Goal: Information Seeking & Learning: Learn about a topic

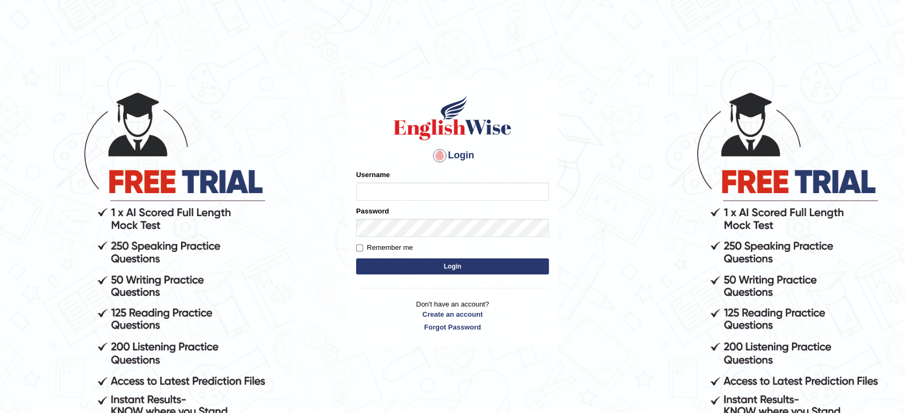
type input "[PERSON_NAME]"
click at [431, 264] on button "Login" at bounding box center [452, 267] width 193 height 16
type input "[PERSON_NAME]"
click at [456, 266] on button "Login" at bounding box center [452, 267] width 193 height 16
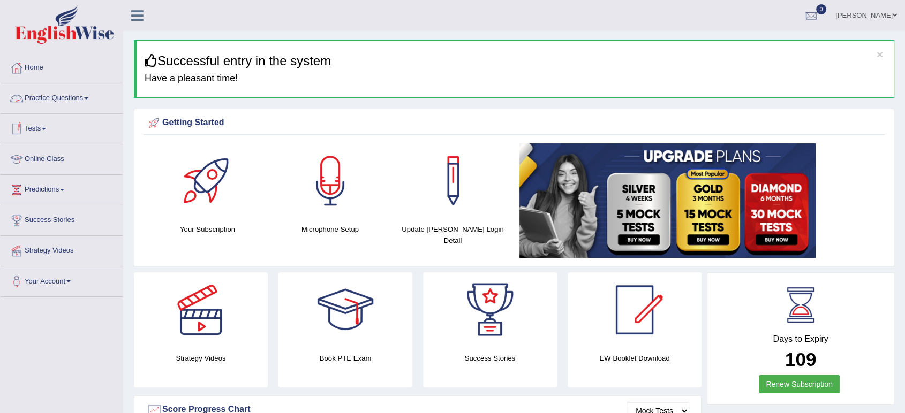
click at [89, 107] on link "Practice Questions" at bounding box center [62, 97] width 122 height 27
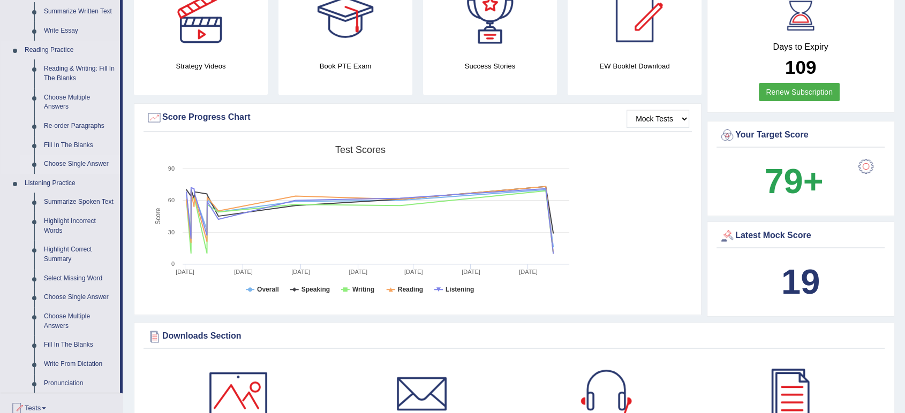
scroll to position [292, 0]
click at [66, 71] on link "Reading & Writing: Fill In The Blanks" at bounding box center [79, 74] width 81 height 28
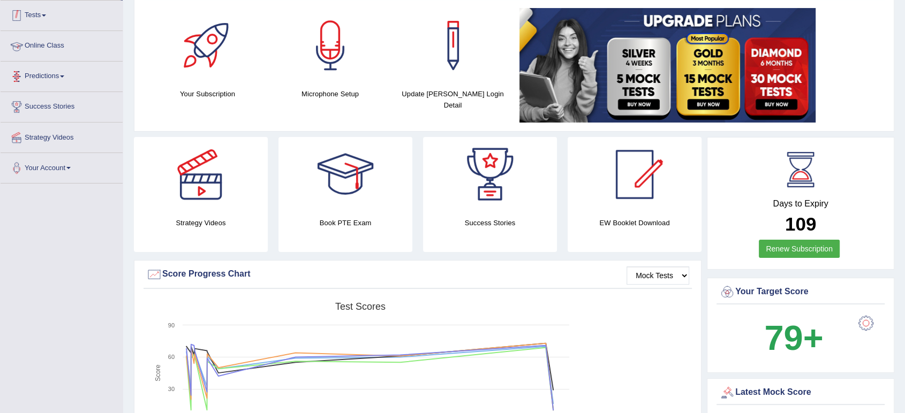
scroll to position [176, 0]
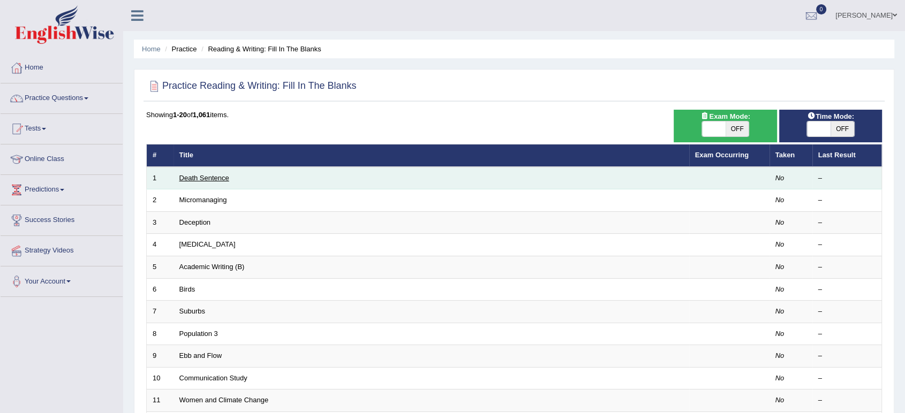
click at [206, 176] on link "Death Sentence" at bounding box center [204, 178] width 50 height 8
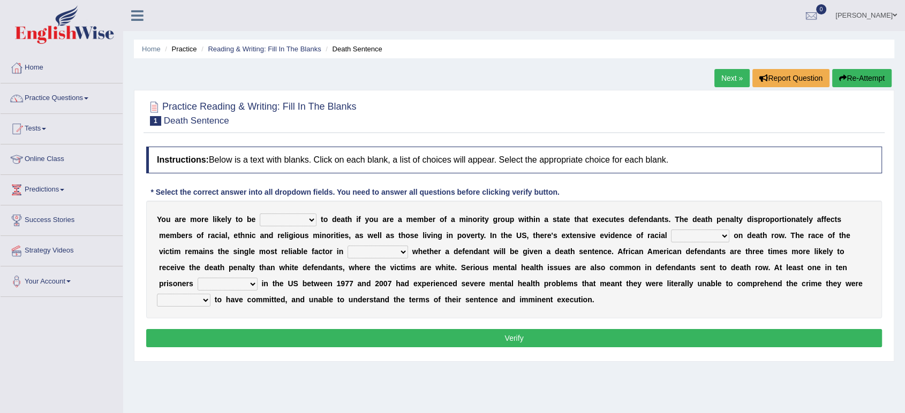
click at [299, 220] on select "penalized blamed complained sentenced" at bounding box center [288, 220] width 57 height 13
select select "blamed"
click at [260, 214] on select "penalized blamed complained sentenced" at bounding box center [288, 220] width 57 height 13
click at [700, 237] on select "bias equality appearance background" at bounding box center [700, 236] width 58 height 13
select select "bias"
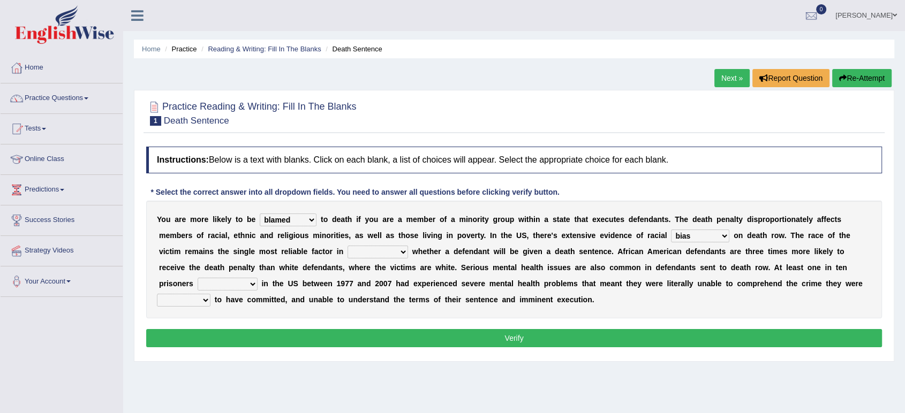
click at [671, 230] on select "bias equality appearance background" at bounding box center [700, 236] width 58 height 13
click at [396, 254] on select "determining adjoining undermining examining" at bounding box center [377, 252] width 60 height 13
select select "examining"
click at [347, 246] on select "determining adjoining undermining examining" at bounding box center [377, 252] width 60 height 13
click at [250, 284] on select "electrocuted persecuted executed captured" at bounding box center [228, 284] width 60 height 13
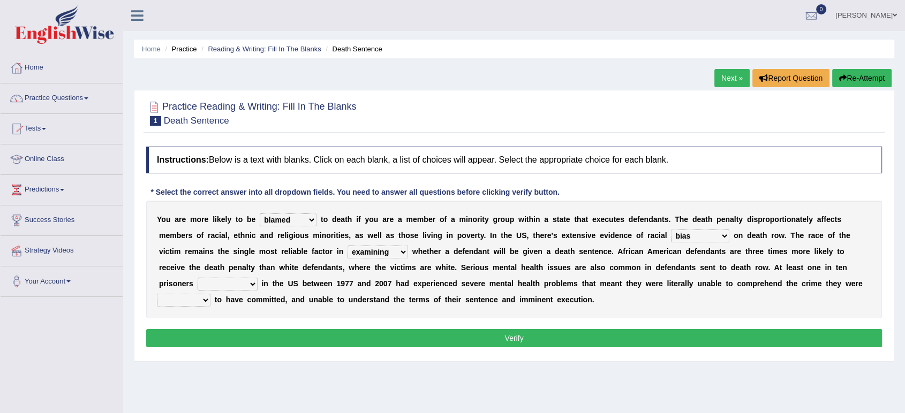
select select "executed"
click at [198, 278] on select "electrocuted persecuted executed captured" at bounding box center [228, 284] width 60 height 13
click at [255, 283] on select "electrocuted persecuted executed captured" at bounding box center [228, 284] width 60 height 13
click at [205, 298] on select "alleged acclaimed persuaded claimed" at bounding box center [184, 300] width 54 height 13
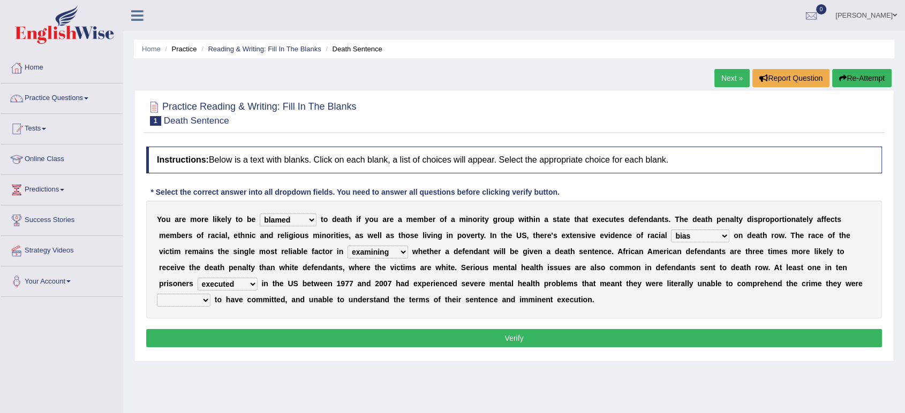
select select "acclaimed"
click at [157, 294] on select "alleged acclaimed persuaded claimed" at bounding box center [184, 300] width 54 height 13
click at [315, 327] on div "Instructions: Below is a text with blanks. Click on each blank, a list of choic…" at bounding box center [513, 248] width 741 height 215
click at [316, 340] on button "Verify" at bounding box center [514, 338] width 736 height 18
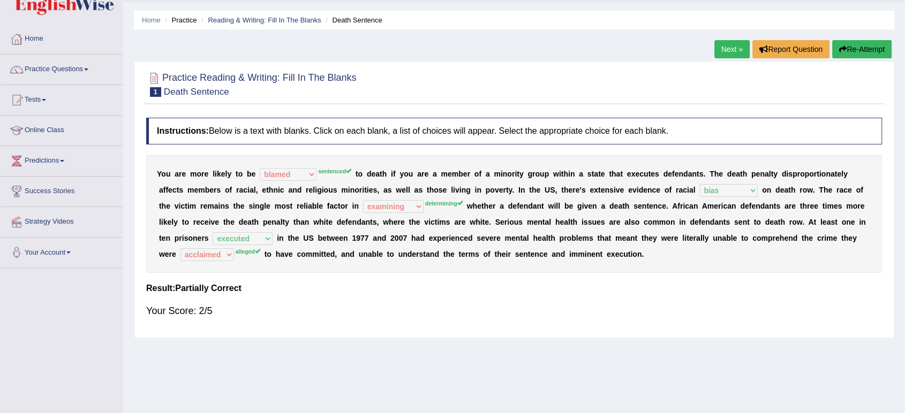
scroll to position [31, 0]
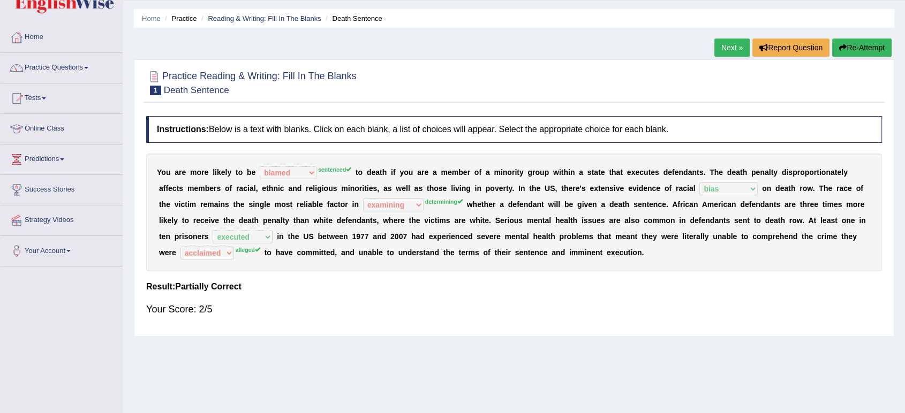
click at [882, 44] on button "Re-Attempt" at bounding box center [861, 48] width 59 height 18
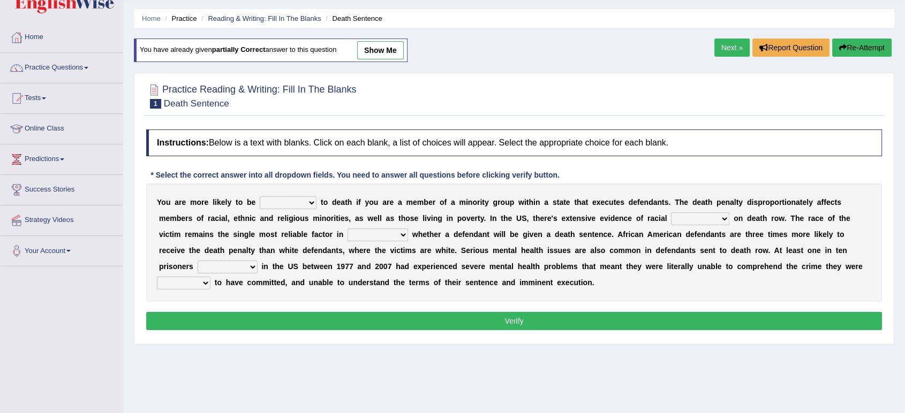
click at [314, 199] on select "penalized blamed complained sentenced" at bounding box center [288, 202] width 57 height 13
select select "sentenced"
click at [260, 196] on select "penalized blamed complained sentenced" at bounding box center [288, 202] width 57 height 13
click at [721, 213] on select "bias equality appearance background" at bounding box center [700, 219] width 58 height 13
select select "bias"
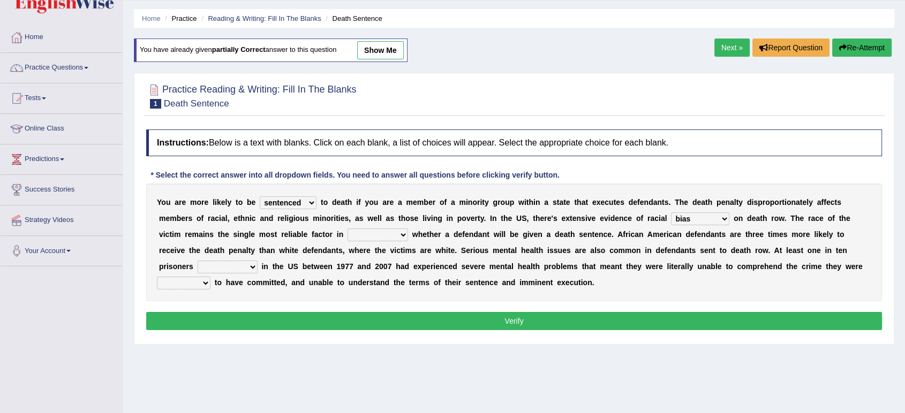
click at [671, 213] on select "bias equality appearance background" at bounding box center [700, 219] width 58 height 13
click at [405, 241] on div "Y o u a r e m o r e l i k e l y t o b e penalized blamed complained sentenced t…" at bounding box center [514, 243] width 736 height 118
click at [400, 237] on select "determining adjoining undermining examining" at bounding box center [377, 235] width 60 height 13
select select "determining"
click at [347, 229] on select "determining adjoining undermining examining" at bounding box center [377, 235] width 60 height 13
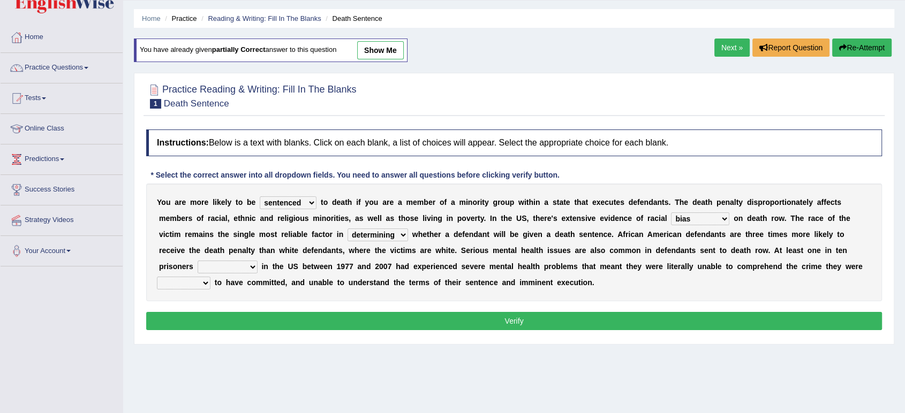
click at [251, 264] on select "electrocuted persecuted executed captured" at bounding box center [228, 267] width 60 height 13
select select "electrocuted"
click at [198, 261] on select "electrocuted persecuted executed captured" at bounding box center [228, 267] width 60 height 13
click at [195, 286] on select "alleged acclaimed persuaded claimed" at bounding box center [184, 283] width 54 height 13
select select "alleged"
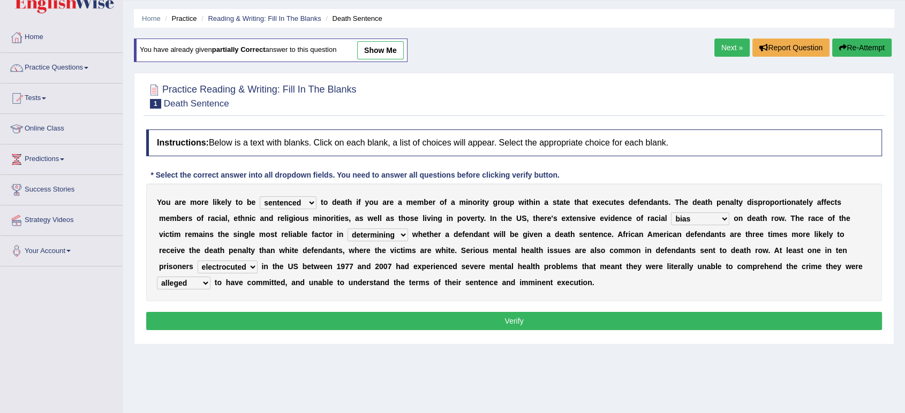
click at [157, 277] on select "alleged acclaimed persuaded claimed" at bounding box center [184, 283] width 54 height 13
click at [207, 312] on button "Verify" at bounding box center [514, 321] width 736 height 18
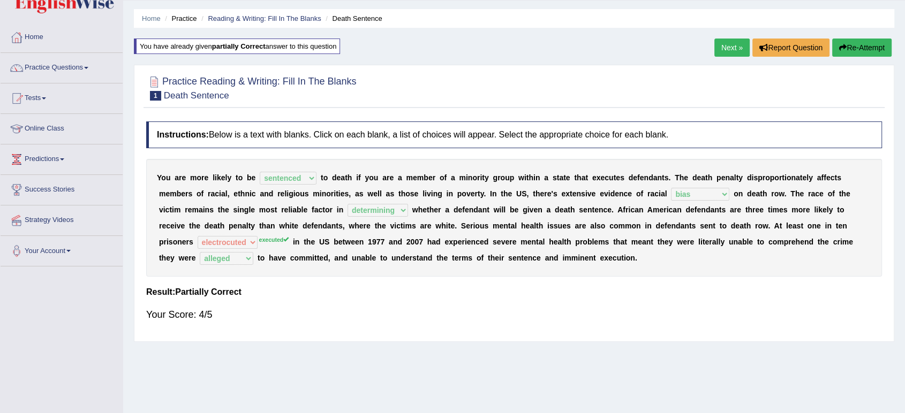
click at [724, 46] on link "Next »" at bounding box center [731, 48] width 35 height 18
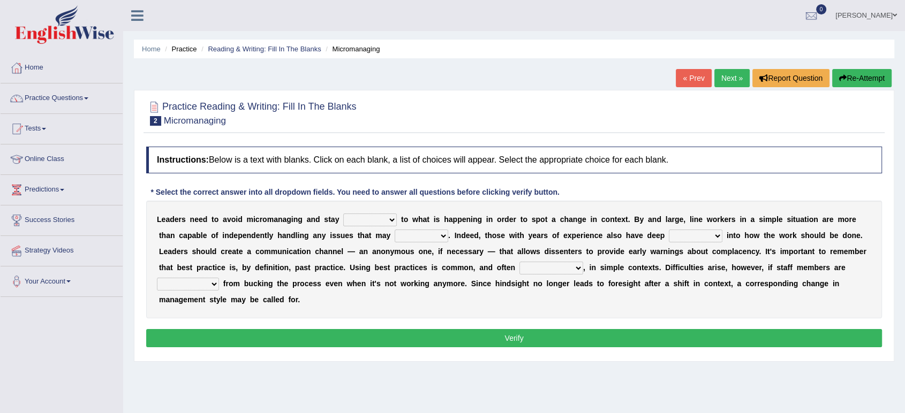
click at [373, 220] on select "complied connected precise concise" at bounding box center [370, 220] width 54 height 13
select select "connected"
click at [343, 214] on select "complied connected precise concise" at bounding box center [370, 220] width 54 height 13
click at [392, 220] on select "complied connected precise concise" at bounding box center [370, 220] width 54 height 13
click at [386, 220] on select "complied connected precise concise" at bounding box center [370, 220] width 54 height 13
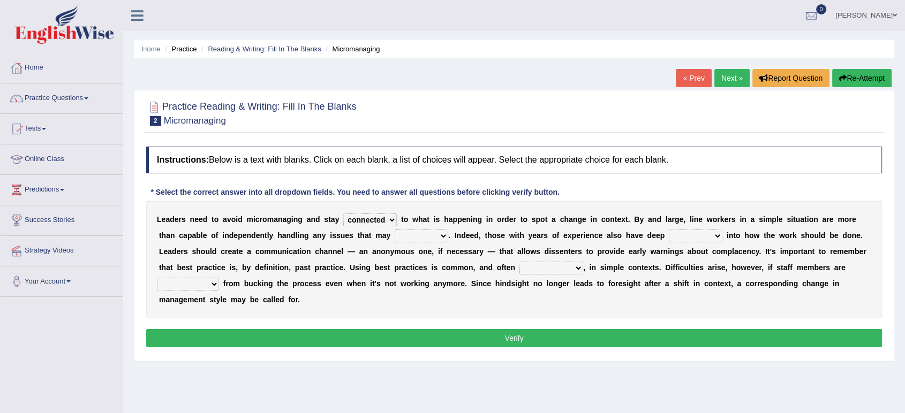
click at [440, 240] on select "apprise rise encounter arise" at bounding box center [422, 236] width 54 height 13
select select "arise"
click at [395, 230] on select "apprise rise encounter arise" at bounding box center [422, 236] width 54 height 13
click at [704, 241] on select "incursion insight indignity indication" at bounding box center [696, 236] width 54 height 13
click at [669, 230] on select "incursion insight indignity indication" at bounding box center [696, 236] width 54 height 13
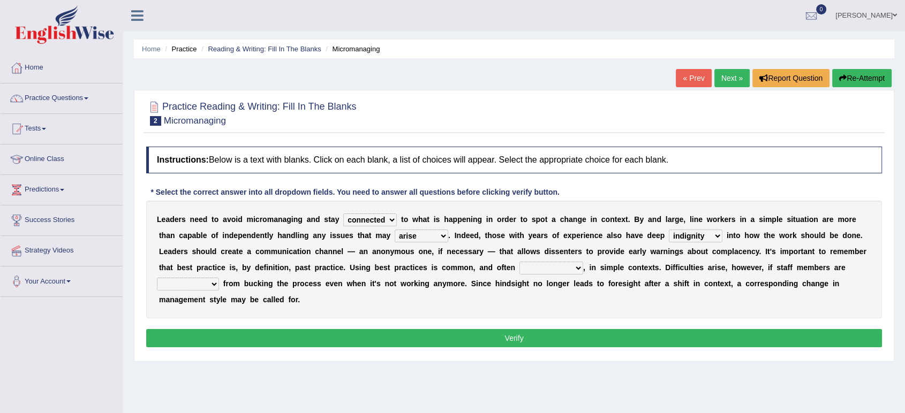
click at [698, 297] on div "L e a d e r s n e e d t o a v o i d m i c r o m a n a g i n g a n d s t a y com…" at bounding box center [514, 260] width 736 height 118
click at [715, 234] on select "incursion insight indignity indication" at bounding box center [696, 236] width 54 height 13
select select "indication"
click at [669, 230] on select "incursion insight indignity indication" at bounding box center [696, 236] width 54 height 13
click at [564, 268] on select "inappropriate apprehensive appropriate forbidden" at bounding box center [551, 268] width 64 height 13
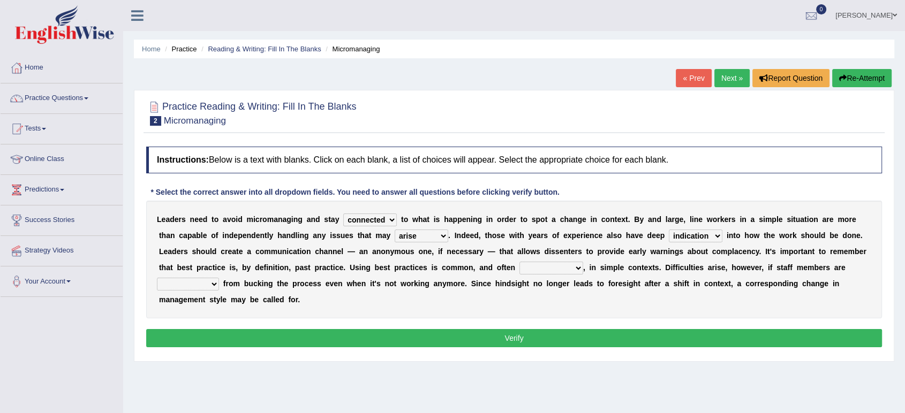
select select "forbidden"
click at [519, 262] on select "inappropriate apprehensive appropriate forbidden" at bounding box center [551, 268] width 64 height 13
click at [201, 279] on select "disarranged disinclined discouraged disintegrated" at bounding box center [188, 284] width 62 height 13
select select "disinclined"
click at [157, 278] on select "disarranged disinclined discouraged disintegrated" at bounding box center [188, 284] width 62 height 13
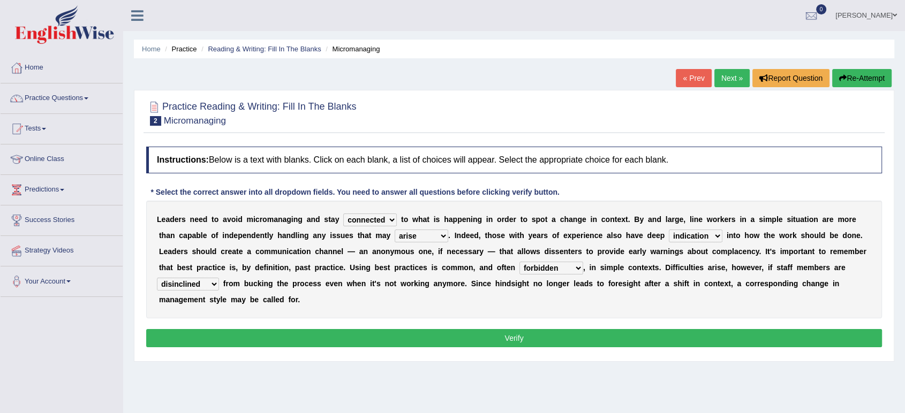
click at [488, 340] on button "Verify" at bounding box center [514, 338] width 736 height 18
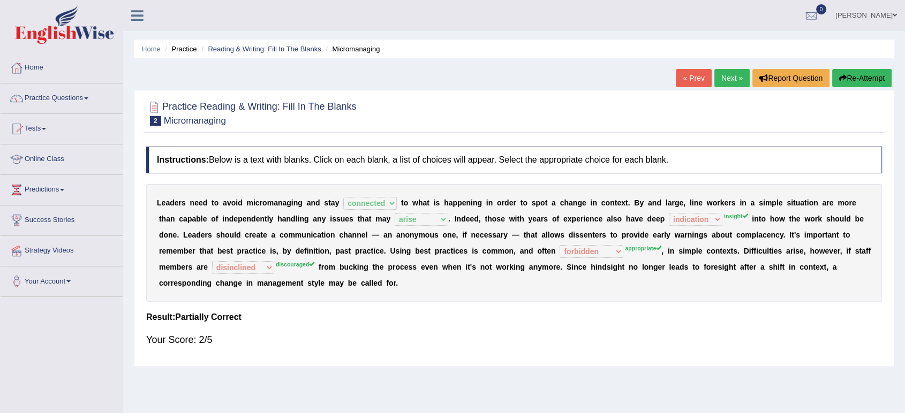
click at [728, 72] on link "Next »" at bounding box center [731, 78] width 35 height 18
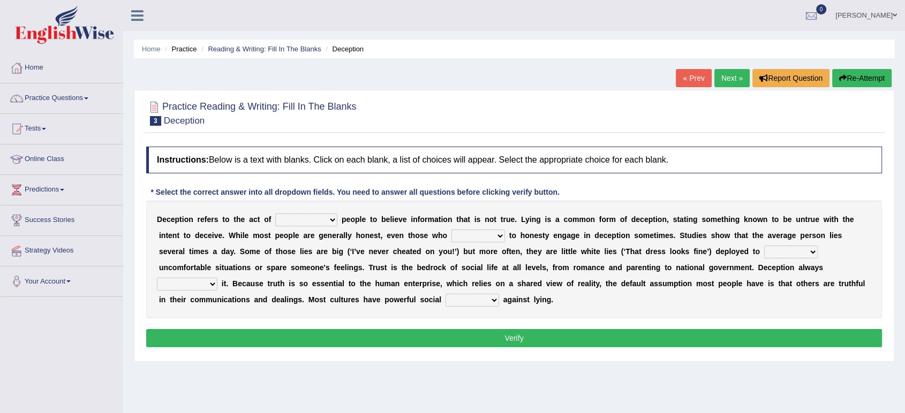
click at [324, 217] on select "discouraging forbidding detecting encouraging" at bounding box center [306, 220] width 62 height 13
click at [275, 214] on select "discouraging forbidding detecting encouraging" at bounding box center [306, 220] width 62 height 13
click at [334, 222] on select "discouraging forbidding detecting encouraging" at bounding box center [306, 220] width 62 height 13
select select "encouraging"
click at [275, 214] on select "discouraging forbidding detecting encouraging" at bounding box center [306, 220] width 62 height 13
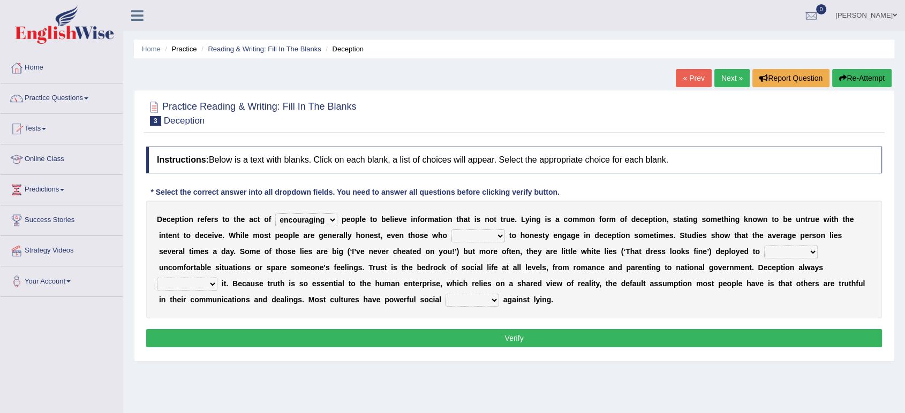
click at [493, 233] on select "describe prescribe inscribe subscribe" at bounding box center [478, 236] width 54 height 13
select select "describe"
click at [451, 230] on select "describe prescribe inscribe subscribe" at bounding box center [478, 236] width 54 height 13
click at [782, 256] on select "contest illuminate disguise avoid" at bounding box center [791, 252] width 54 height 13
select select "avoid"
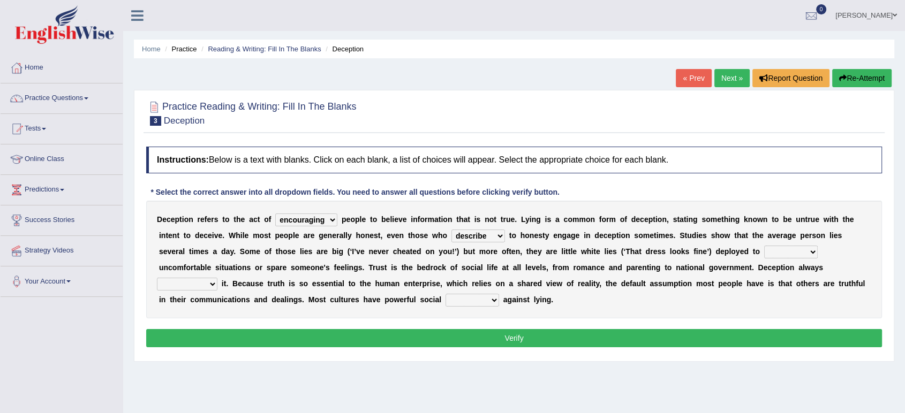
click at [764, 246] on select "contest illuminate disguise avoid" at bounding box center [791, 252] width 54 height 13
click at [208, 284] on select "undermines underscores undertakes underwrites" at bounding box center [187, 284] width 60 height 13
select select "undertakes"
click at [157, 278] on select "undermines underscores undertakes underwrites" at bounding box center [187, 284] width 60 height 13
click at [484, 304] on select "ejections sanctions fractions inductions" at bounding box center [472, 300] width 54 height 13
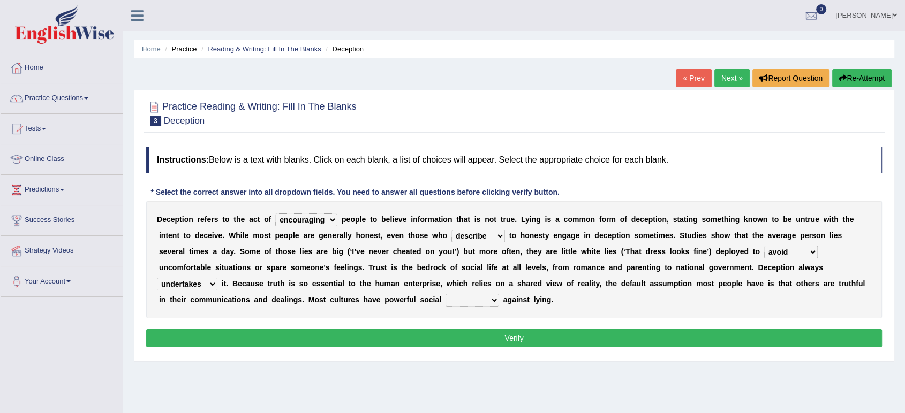
select select "inductions"
click at [445, 294] on select "ejections sanctions fractions inductions" at bounding box center [472, 300] width 54 height 13
click at [473, 340] on button "Verify" at bounding box center [514, 338] width 736 height 18
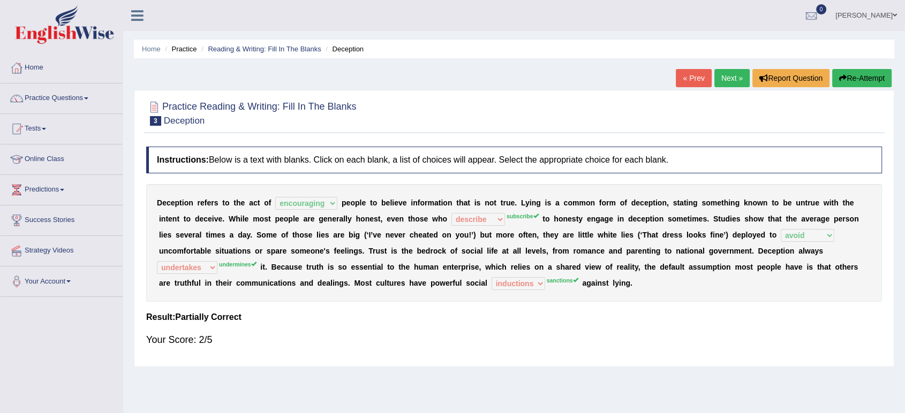
click at [726, 81] on link "Next »" at bounding box center [731, 78] width 35 height 18
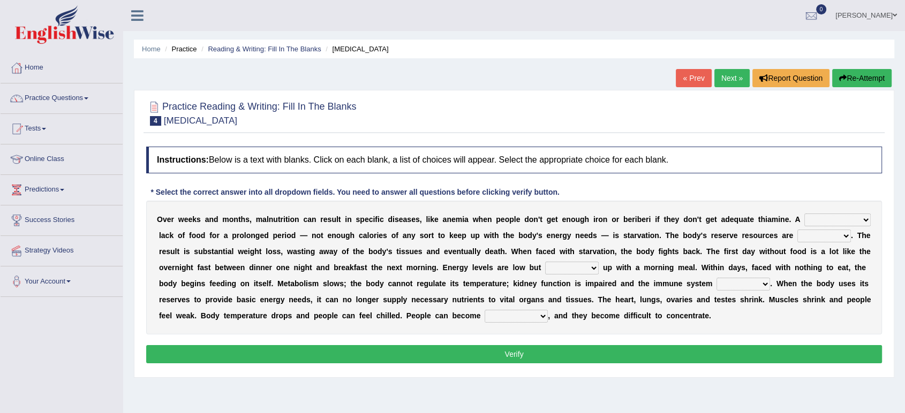
click at [807, 222] on select "severe distinguishing proper distinctive" at bounding box center [837, 220] width 66 height 13
select select "severe"
click at [804, 214] on select "severe distinguishing proper distinctive" at bounding box center [837, 220] width 66 height 13
click at [820, 238] on select "obsoleted depleted pelleted deleted" at bounding box center [824, 236] width 54 height 13
select select "obsoleted"
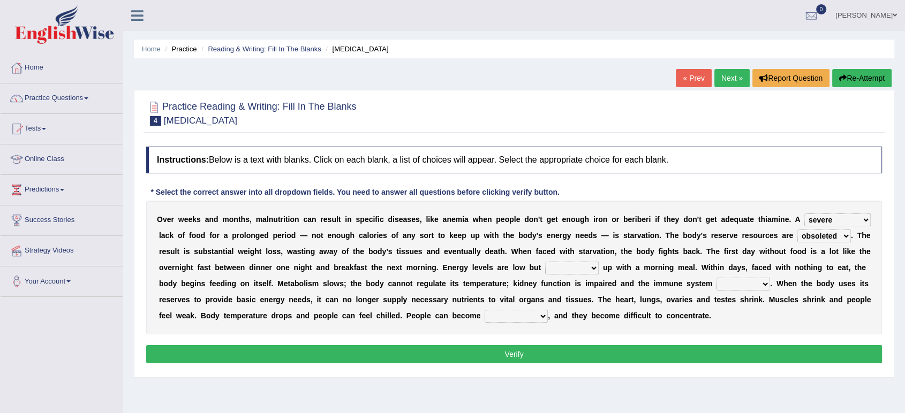
click at [797, 230] on select "obsoleted depleted pelleted deleted" at bounding box center [824, 236] width 54 height 13
click at [566, 267] on select "feed come chill pick" at bounding box center [572, 268] width 54 height 13
select select "feed"
click at [545, 262] on select "feed come chill pick" at bounding box center [572, 268] width 54 height 13
click at [743, 283] on select "deepens deafens weakens surpasses" at bounding box center [743, 284] width 54 height 13
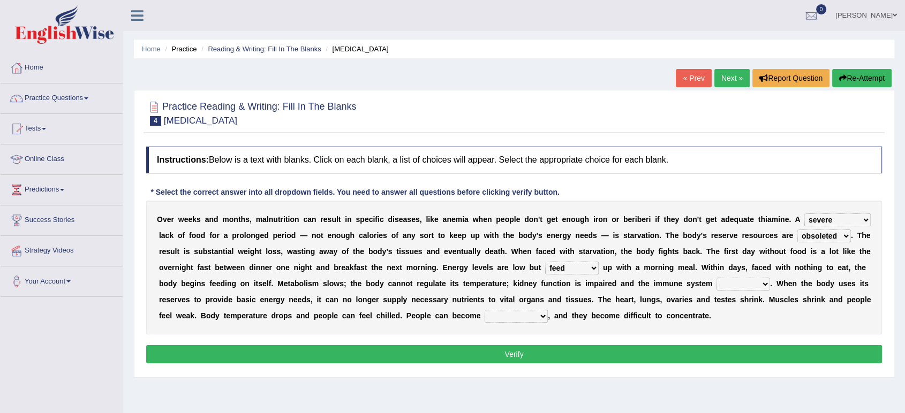
select select "weakens"
click at [716, 278] on select "deepens deafens weakens surpasses" at bounding box center [743, 284] width 54 height 13
click at [514, 320] on select "irritable commutable indisputable transportable" at bounding box center [516, 316] width 63 height 13
select select "irritable"
click at [485, 310] on select "irritable commutable indisputable transportable" at bounding box center [516, 316] width 63 height 13
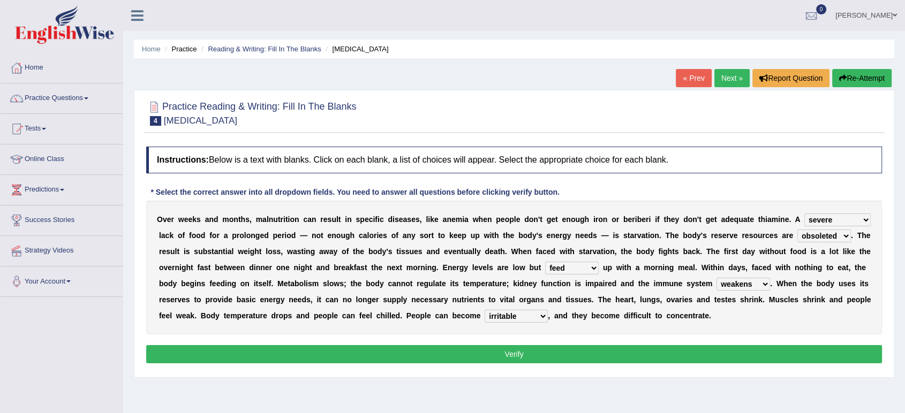
click at [506, 361] on button "Verify" at bounding box center [514, 354] width 736 height 18
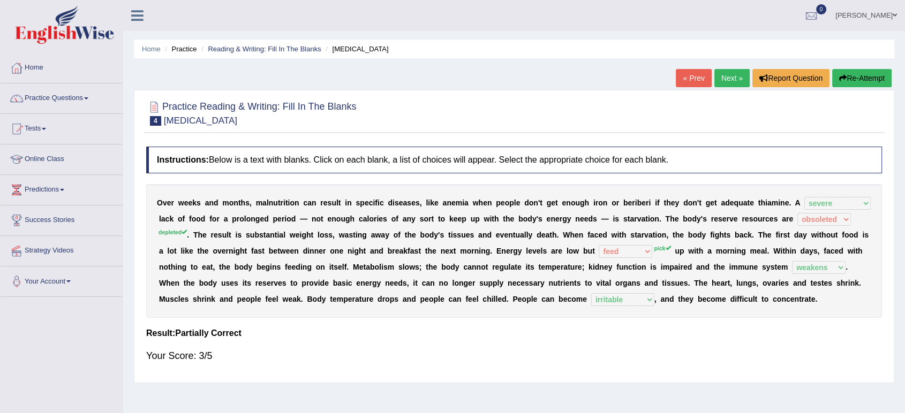
click at [720, 78] on link "Next »" at bounding box center [731, 78] width 35 height 18
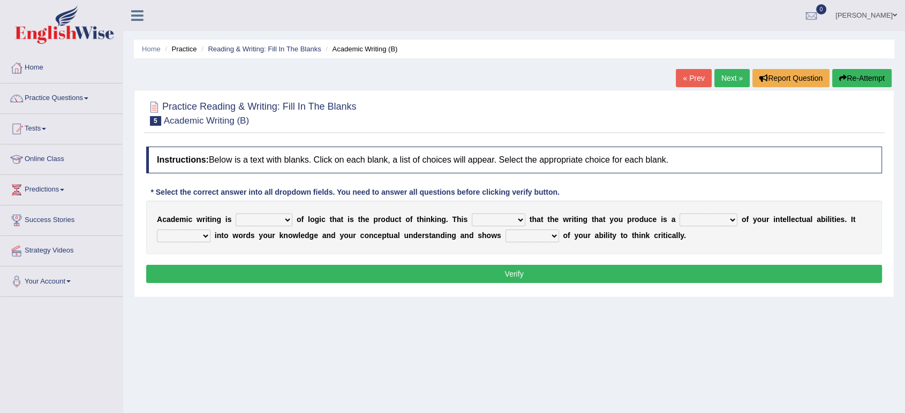
click at [283, 223] on select "expectation entitlement expression exchange" at bounding box center [264, 220] width 57 height 13
select select "expression"
click at [236, 214] on select "expectation entitlement expression exchange" at bounding box center [264, 220] width 57 height 13
click at [286, 222] on select "expectation entitlement expression exchange" at bounding box center [264, 220] width 57 height 13
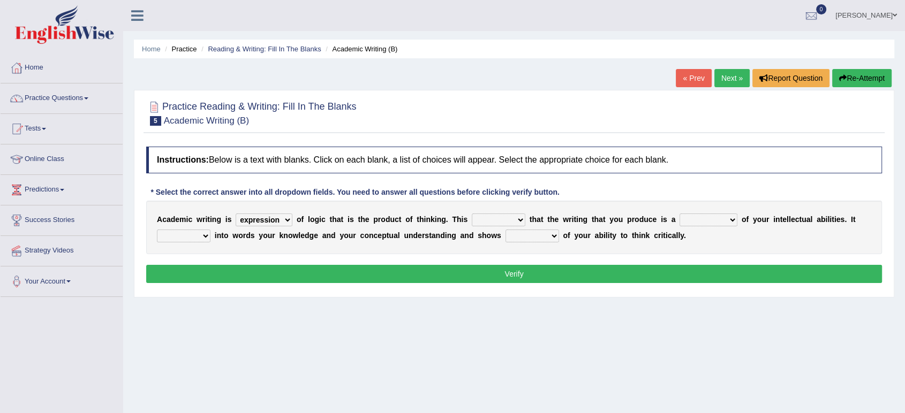
click at [507, 216] on select "means questions stipulates answers" at bounding box center [499, 220] width 54 height 13
select select "means"
click at [472, 214] on select "means questions stipulates answers" at bounding box center [499, 220] width 54 height 13
click at [715, 221] on select "redundancy mission credit reflection" at bounding box center [708, 220] width 58 height 13
click at [679, 214] on select "redundancy mission credit reflection" at bounding box center [708, 220] width 58 height 13
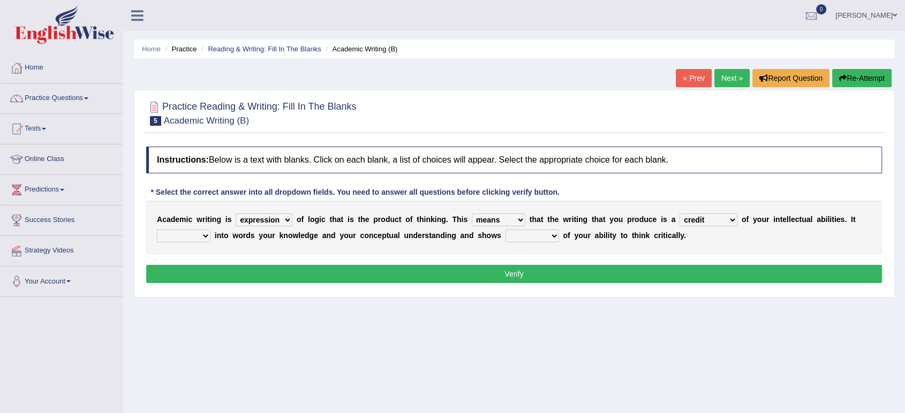
click at [714, 223] on select "redundancy mission credit reflection" at bounding box center [708, 220] width 58 height 13
select select "redundancy"
click at [679, 214] on select "redundancy mission credit reflection" at bounding box center [708, 220] width 58 height 13
click at [202, 231] on select "enriches shows allows puts" at bounding box center [184, 236] width 54 height 13
select select "enriches"
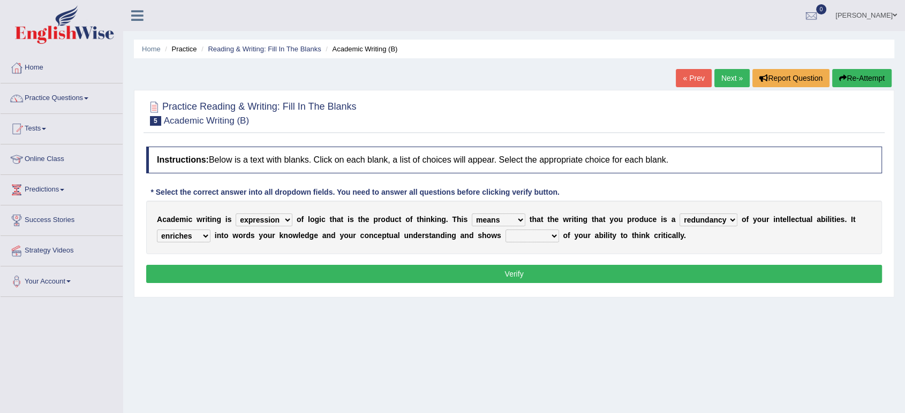
click at [157, 230] on select "enriches shows allows puts" at bounding box center [184, 236] width 54 height 13
click at [549, 238] on select "hassle excuse capacity evidence" at bounding box center [532, 236] width 54 height 13
select select "capacity"
click at [505, 230] on select "hassle excuse capacity evidence" at bounding box center [532, 236] width 54 height 13
click at [515, 275] on button "Verify" at bounding box center [514, 274] width 736 height 18
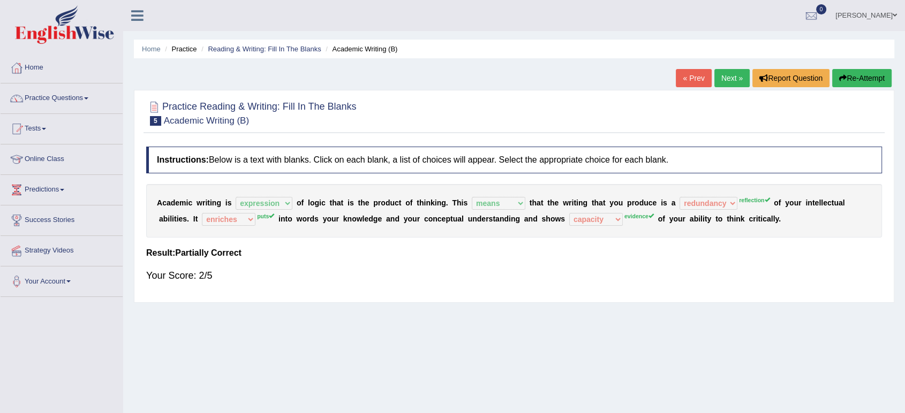
click at [733, 81] on link "Next »" at bounding box center [731, 78] width 35 height 18
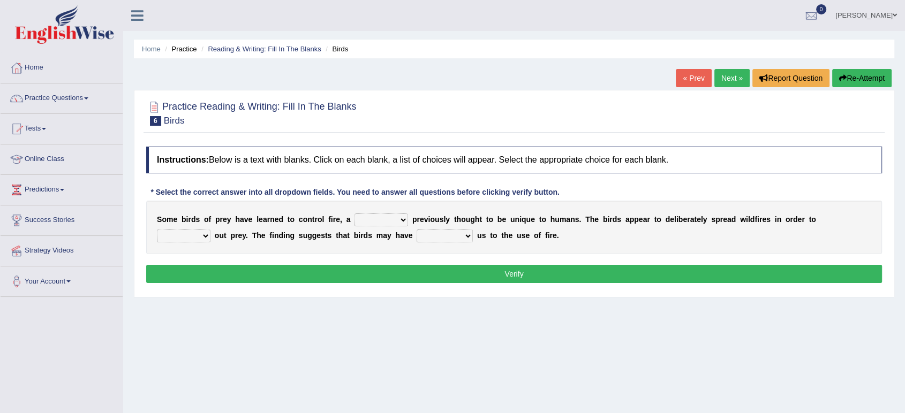
click at [381, 221] on select "question profile tale skill" at bounding box center [381, 220] width 54 height 13
select select "question"
click at [354, 214] on select "question profile tale skill" at bounding box center [381, 220] width 54 height 13
click at [203, 233] on select "prevent limit span flush" at bounding box center [184, 236] width 54 height 13
select select "prevent"
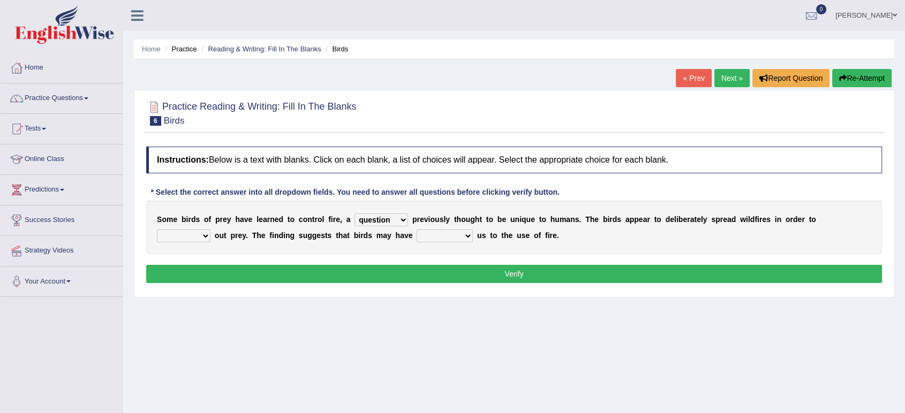
click at [157, 230] on select "prevent limit span flush" at bounding box center [184, 236] width 54 height 13
click at [461, 238] on select "prophesied beaten transmitted forced" at bounding box center [445, 236] width 56 height 13
select select "beaten"
click at [417, 230] on select "prophesied beaten transmitted forced" at bounding box center [445, 236] width 56 height 13
click at [471, 271] on button "Verify" at bounding box center [514, 274] width 736 height 18
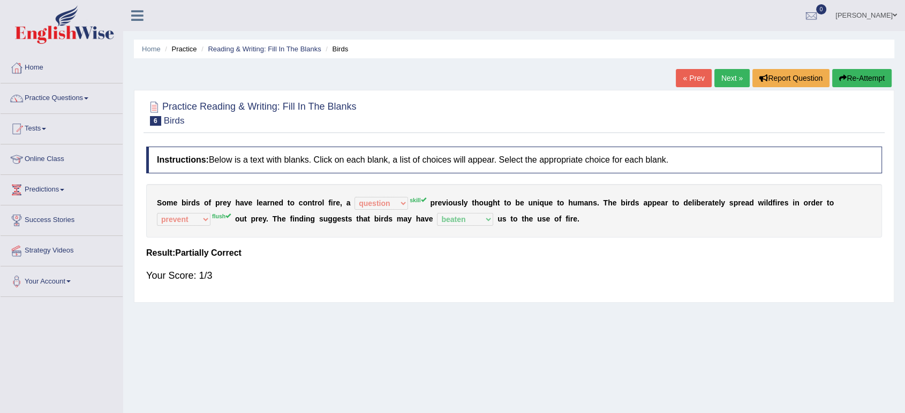
click at [741, 75] on link "Next »" at bounding box center [731, 78] width 35 height 18
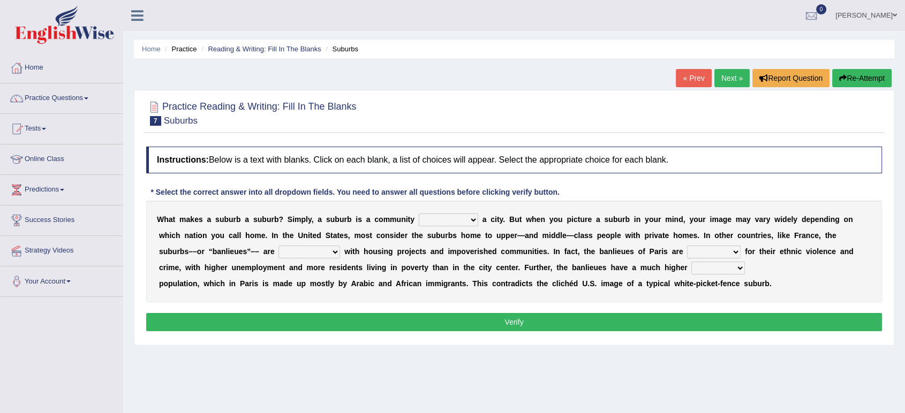
click at [456, 225] on select "lying locating situating surrounding" at bounding box center [448, 220] width 59 height 13
click at [419, 214] on select "lying locating situating surrounding" at bounding box center [448, 220] width 59 height 13
click at [473, 216] on select "lying locating situating surrounding" at bounding box center [448, 220] width 59 height 13
click at [419, 214] on select "lying locating situating surrounding" at bounding box center [448, 220] width 59 height 13
click at [464, 222] on select "lying locating situating surrounding" at bounding box center [448, 220] width 59 height 13
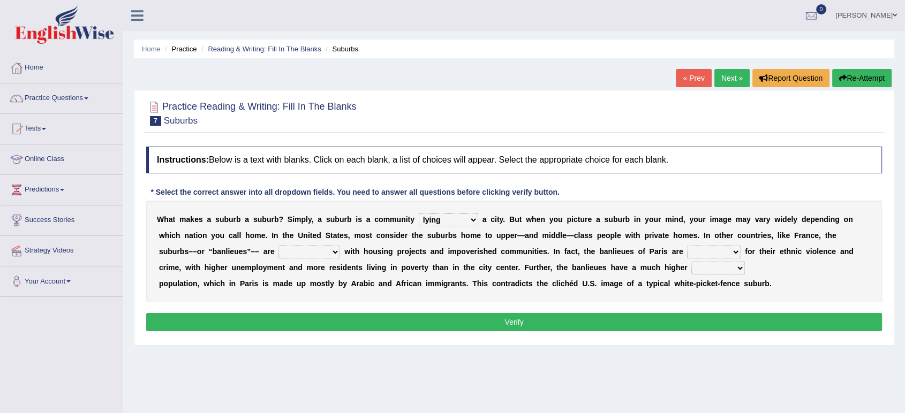
click at [464, 224] on select "lying locating situating surrounding" at bounding box center [448, 220] width 59 height 13
click at [475, 224] on select "lying locating situating surrounding" at bounding box center [448, 220] width 59 height 13
select select "locating"
click at [419, 214] on select "lying locating situating surrounding" at bounding box center [448, 220] width 59 height 13
click at [300, 253] on select "antonymous antibiotic synonymous synthetic" at bounding box center [309, 252] width 62 height 13
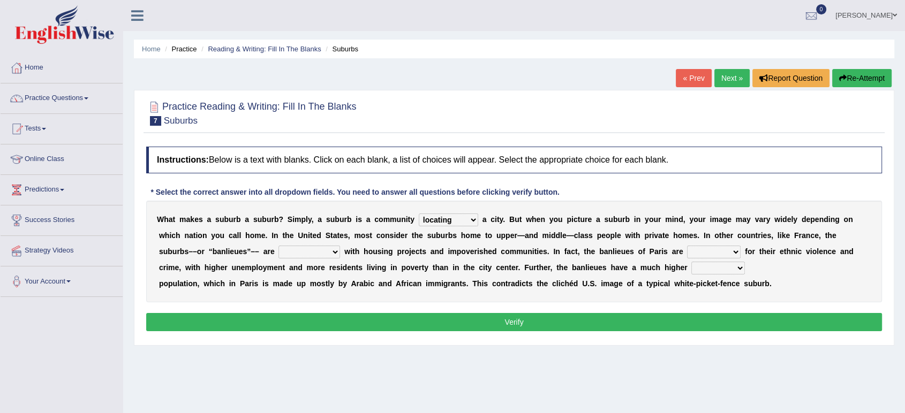
select select "synthetic"
click at [278, 246] on select "antonymous antibiotic synonymous synthetic" at bounding box center [309, 252] width 62 height 13
click at [725, 253] on select "clamorous sensitive famous notorious" at bounding box center [714, 252] width 54 height 13
select select "famous"
click at [687, 246] on select "clamorous sensitive famous notorious" at bounding box center [714, 252] width 54 height 13
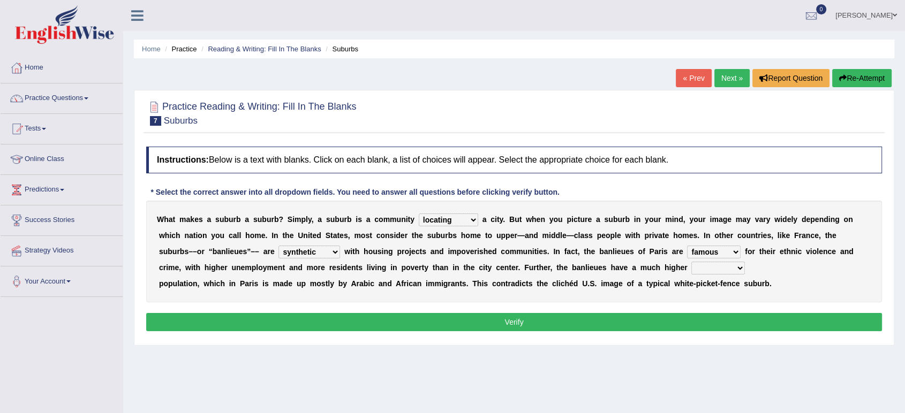
click at [715, 269] on select "local young immigrant senior" at bounding box center [718, 268] width 54 height 13
select select "local"
click at [691, 262] on select "local young immigrant senior" at bounding box center [718, 268] width 54 height 13
click at [498, 316] on button "Verify" at bounding box center [514, 322] width 736 height 18
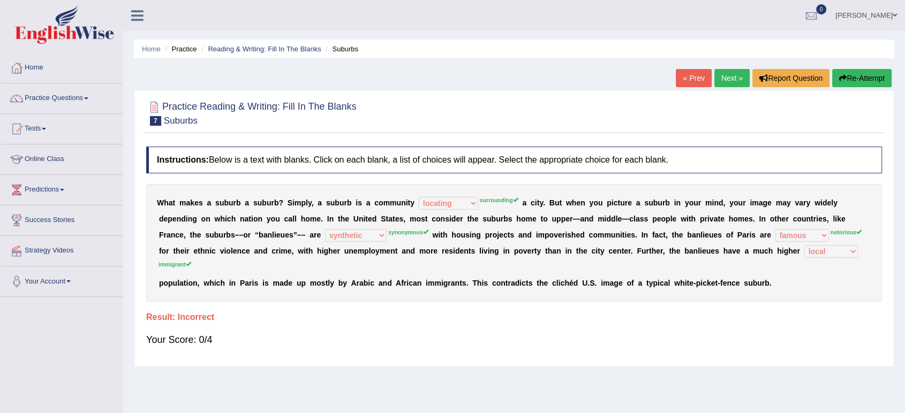
click at [851, 70] on button "Re-Attempt" at bounding box center [861, 78] width 59 height 18
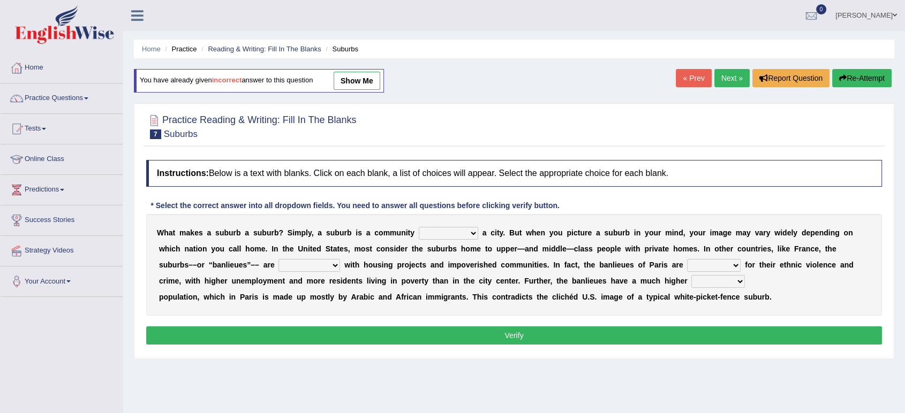
click at [737, 279] on select "local young immigrant senior" at bounding box center [718, 281] width 54 height 13
select select "immigrant"
click at [691, 275] on select "local young immigrant senior" at bounding box center [718, 281] width 54 height 13
click at [330, 261] on select "antonymous antibiotic synonymous synthetic" at bounding box center [309, 265] width 62 height 13
select select "synonymous"
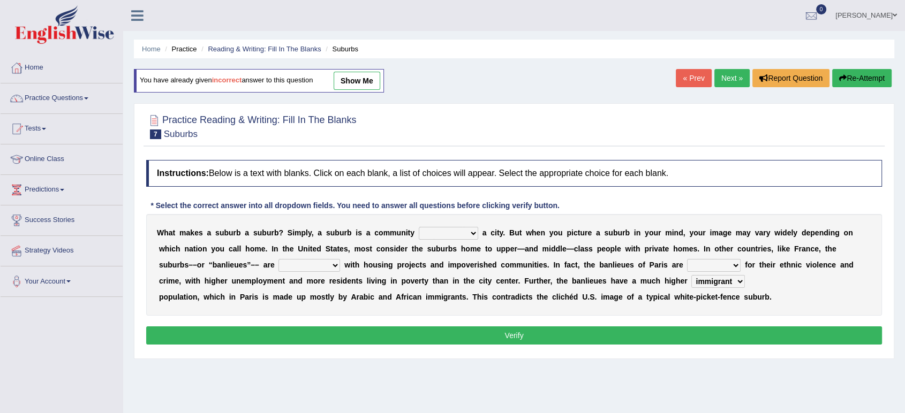
click at [278, 259] on select "antonymous antibiotic synonymous synthetic" at bounding box center [309, 265] width 62 height 13
click at [728, 270] on select "clamorous sensitive famous notorious" at bounding box center [714, 265] width 54 height 13
select select "sensitive"
click at [687, 259] on select "clamorous sensitive famous notorious" at bounding box center [714, 265] width 54 height 13
click at [720, 306] on div "W h a t m a k e s a s u b u r b a s u b u r b ? S i m p l y , a s u b u r b i s…" at bounding box center [514, 265] width 736 height 102
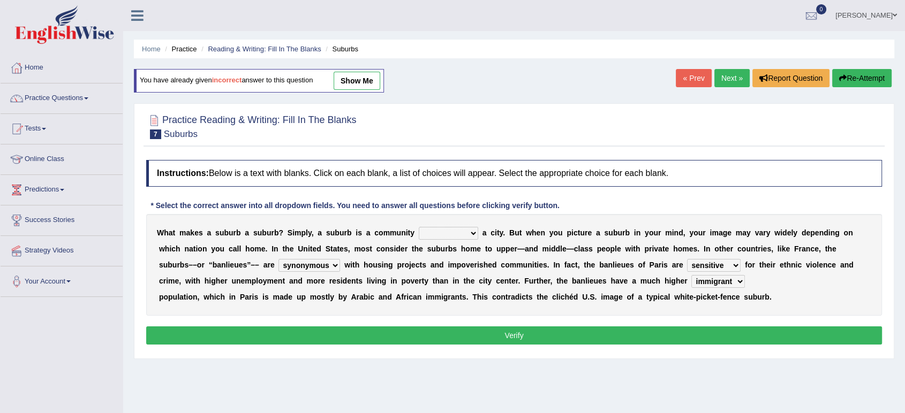
click at [724, 262] on select "clamorous sensitive famous notorious" at bounding box center [714, 265] width 54 height 13
click at [687, 259] on select "clamorous sensitive famous notorious" at bounding box center [714, 265] width 54 height 13
click at [467, 230] on select "lying locating situating surrounding" at bounding box center [448, 233] width 59 height 13
select select "surrounding"
click at [419, 227] on select "lying locating situating surrounding" at bounding box center [448, 233] width 59 height 13
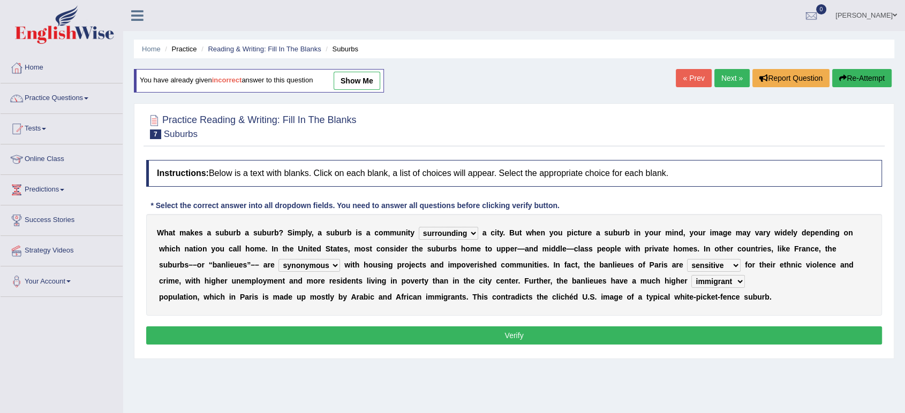
click at [469, 332] on button "Verify" at bounding box center [514, 336] width 736 height 18
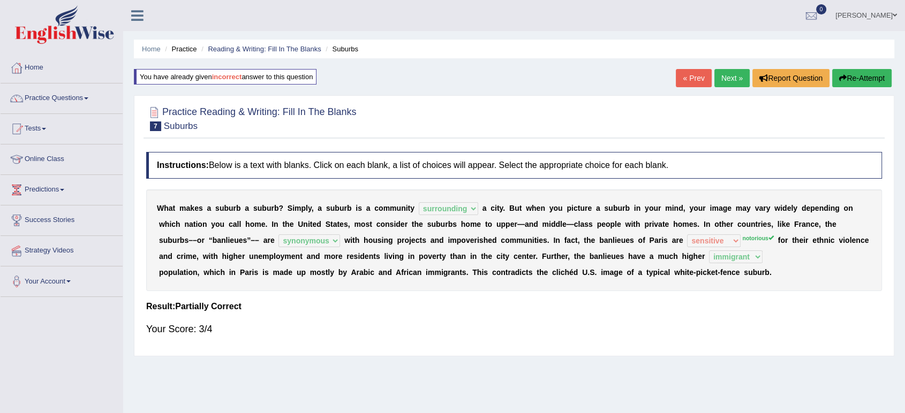
click at [726, 76] on link "Next »" at bounding box center [731, 78] width 35 height 18
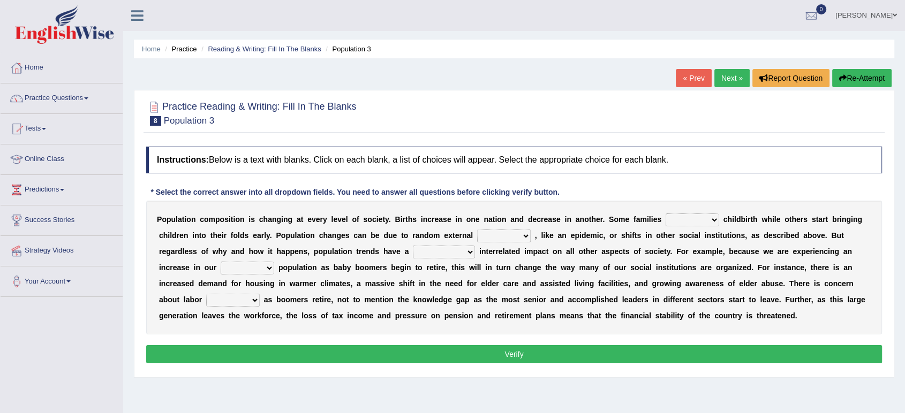
click at [683, 223] on select "demand default deliver delay" at bounding box center [692, 220] width 54 height 13
select select "demand"
click at [665, 214] on select "demand default deliver delay" at bounding box center [692, 220] width 54 height 13
click at [523, 237] on select "variations fortune formation forces" at bounding box center [504, 236] width 54 height 13
click at [477, 230] on select "variations fortune formation forces" at bounding box center [504, 236] width 54 height 13
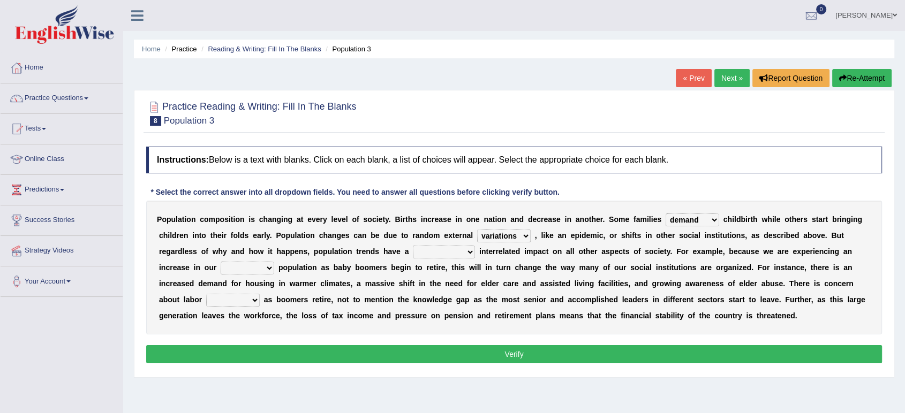
click at [524, 232] on select "variations fortune formation forces" at bounding box center [504, 236] width 54 height 13
click at [477, 230] on select "variations fortune formation forces" at bounding box center [504, 236] width 54 height 13
click at [526, 239] on select "variations fortune formation forces" at bounding box center [504, 236] width 54 height 13
select select "variations"
click at [477, 230] on select "variations fortune formation forces" at bounding box center [504, 236] width 54 height 13
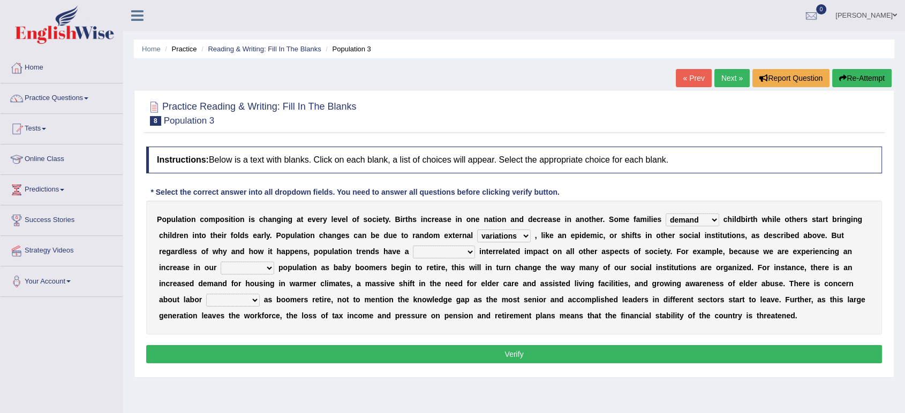
click at [467, 251] on select "tremendous tenuous tremulous spontaneous" at bounding box center [444, 252] width 62 height 13
select select "spontaneous"
click at [413, 246] on select "tremendous tenuous tremulous spontaneous" at bounding box center [444, 252] width 62 height 13
click at [269, 273] on select "tertiary senior junior primary" at bounding box center [248, 268] width 54 height 13
click at [221, 262] on select "tertiary senior junior primary" at bounding box center [248, 268] width 54 height 13
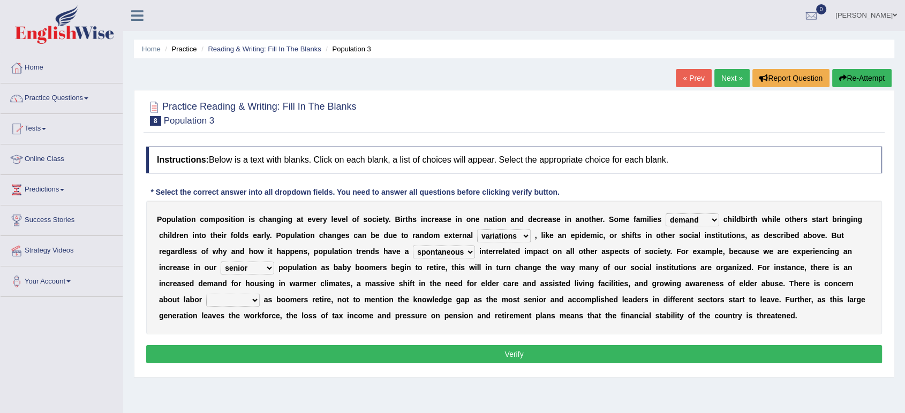
click at [264, 265] on select "tertiary senior junior primary" at bounding box center [248, 268] width 54 height 13
click at [221, 262] on select "tertiary senior junior primary" at bounding box center [248, 268] width 54 height 13
click at [268, 266] on select "tertiary senior junior primary" at bounding box center [248, 268] width 54 height 13
click at [221, 262] on select "tertiary senior junior primary" at bounding box center [248, 268] width 54 height 13
drag, startPoint x: 262, startPoint y: 267, endPoint x: 256, endPoint y: 338, distance: 72.0
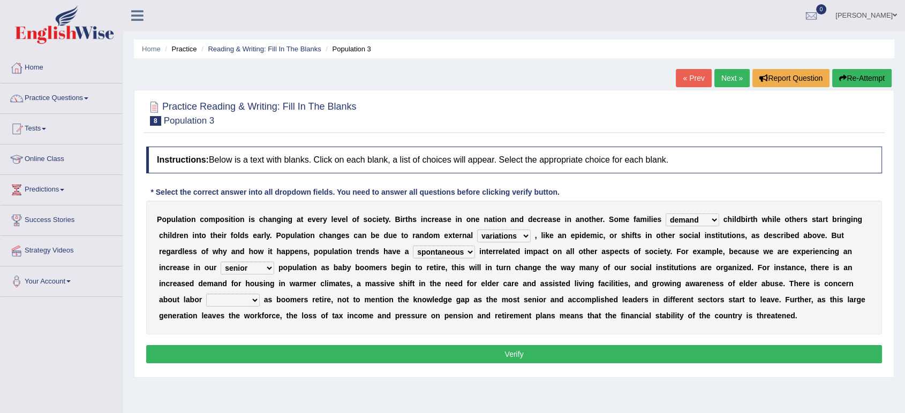
click at [256, 338] on div "Instructions: Below is a text with blanks. Click on each blank, a list of choic…" at bounding box center [513, 256] width 741 height 231
select select "primary"
click at [221, 262] on select "tertiary senior junior primary" at bounding box center [248, 268] width 54 height 13
click at [253, 297] on select "shortcuts shortfalls shortages shorthand" at bounding box center [233, 300] width 54 height 13
select select "shortages"
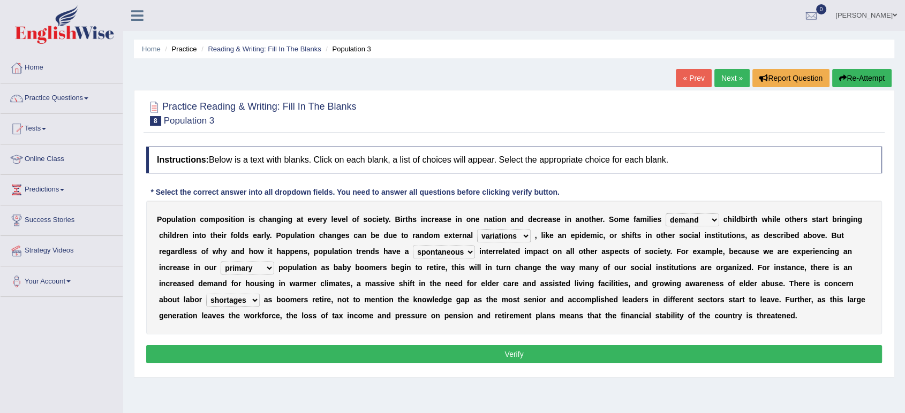
click at [206, 294] on select "shortcuts shortfalls shortages shorthand" at bounding box center [233, 300] width 54 height 13
click at [428, 357] on button "Verify" at bounding box center [514, 354] width 736 height 18
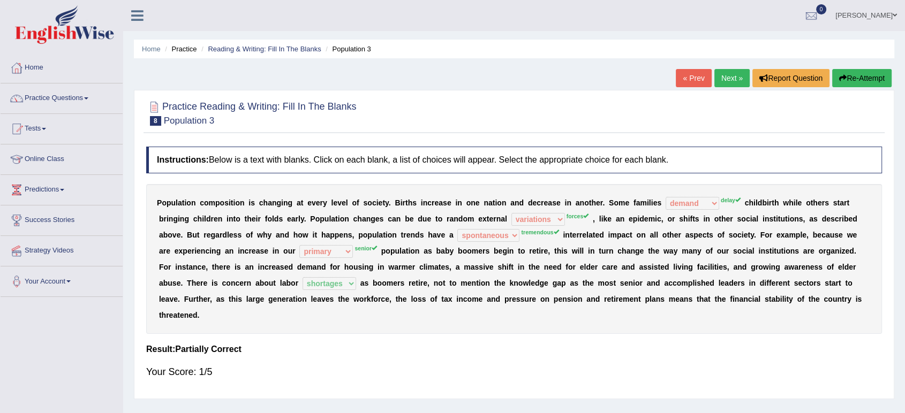
click at [853, 59] on div "Home Practice Reading & Writing: Fill In The Blanks Population 3 « Prev Next » …" at bounding box center [514, 267] width 782 height 535
click at [857, 77] on button "Re-Attempt" at bounding box center [861, 78] width 59 height 18
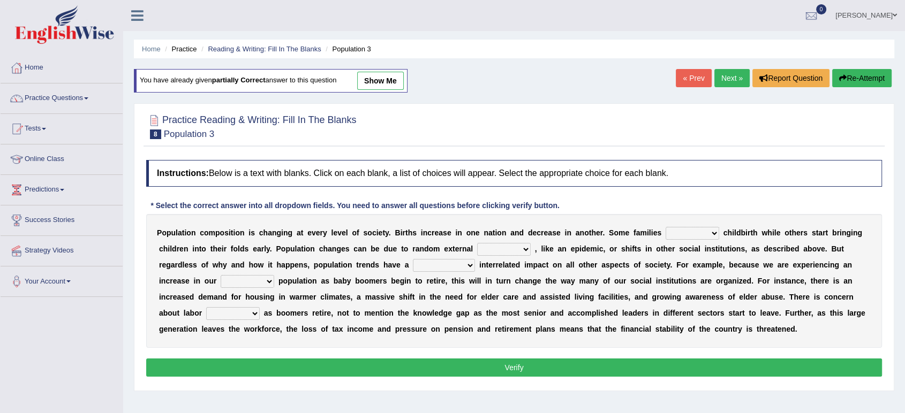
click at [714, 234] on select "demand default deliver delay" at bounding box center [692, 233] width 54 height 13
select select "delay"
click at [665, 227] on select "demand default deliver delay" at bounding box center [692, 233] width 54 height 13
click at [528, 249] on select "variations fortune formation forces" at bounding box center [504, 249] width 54 height 13
select select "formation"
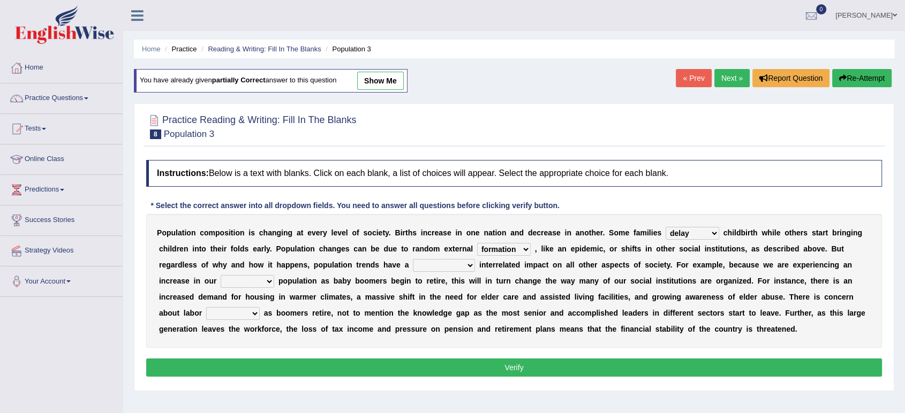
click at [477, 243] on select "variations fortune formation forces" at bounding box center [504, 249] width 54 height 13
click at [455, 264] on select "tremendous tenuous tremulous spontaneous" at bounding box center [444, 265] width 62 height 13
select select "tremendous"
click at [413, 259] on select "tremendous tenuous tremulous spontaneous" at bounding box center [444, 265] width 62 height 13
click at [268, 286] on select "tertiary senior junior primary" at bounding box center [248, 281] width 54 height 13
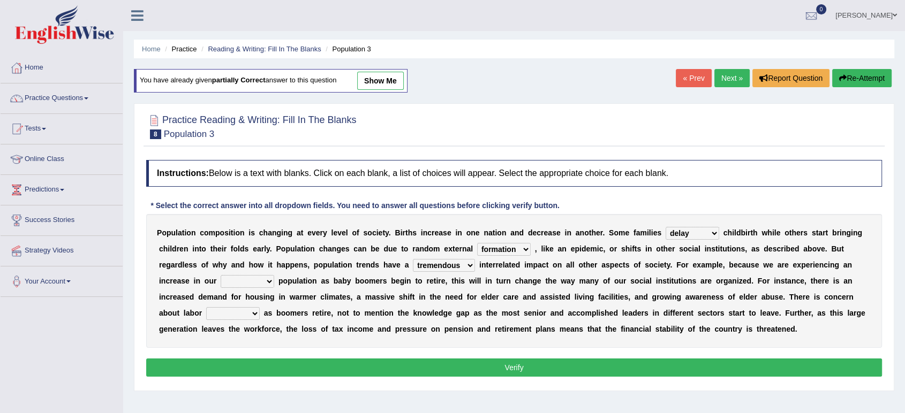
select select "senior"
click at [221, 275] on select "tertiary senior junior primary" at bounding box center [248, 281] width 54 height 13
click at [253, 315] on select "shortcuts shortfalls shortages shorthand" at bounding box center [233, 313] width 54 height 13
select select "shortages"
click at [206, 307] on select "shortcuts shortfalls shortages shorthand" at bounding box center [233, 313] width 54 height 13
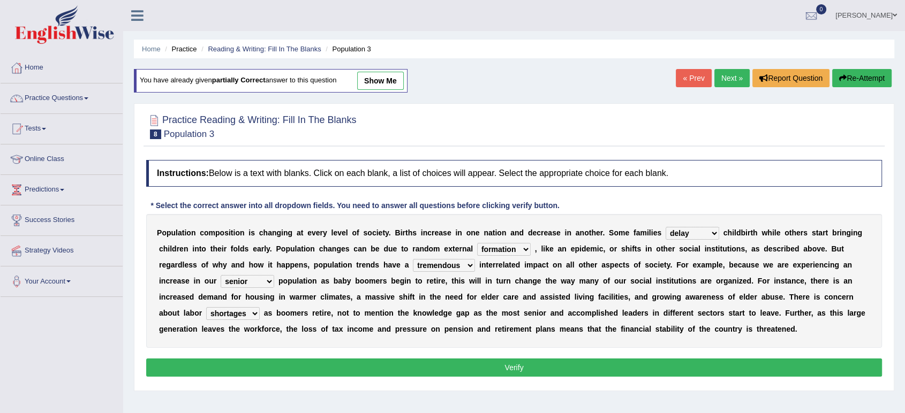
click at [251, 367] on button "Verify" at bounding box center [514, 368] width 736 height 18
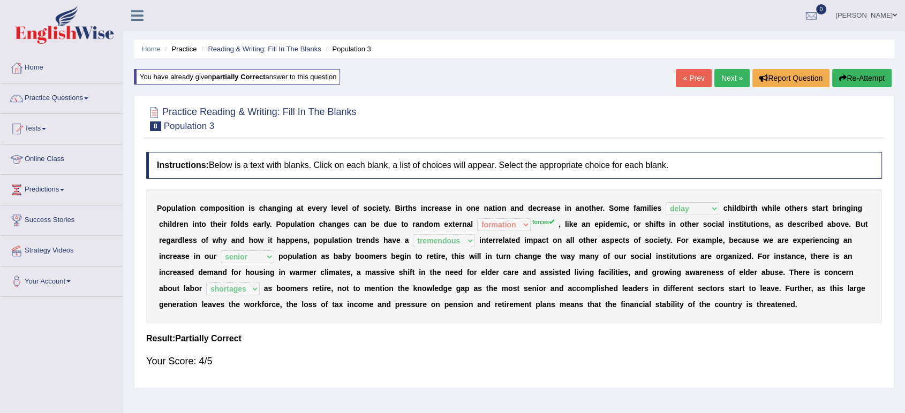
click at [719, 86] on link "Next »" at bounding box center [731, 78] width 35 height 18
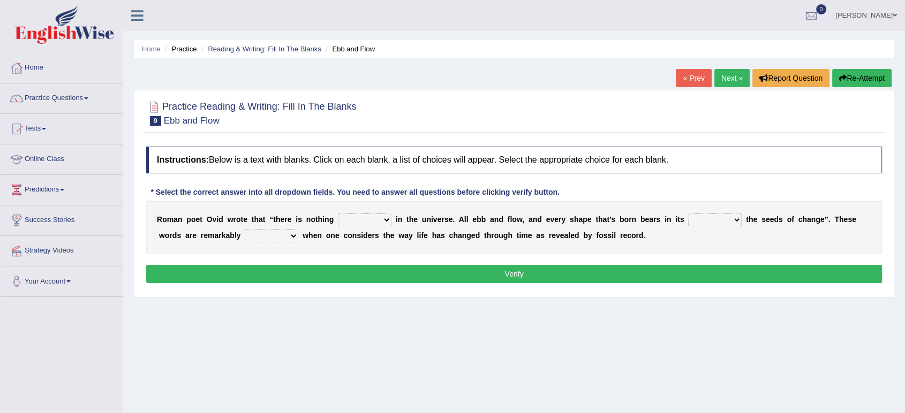
click at [383, 222] on select "orthodox volatile constant cheap" at bounding box center [365, 220] width 54 height 13
select select "constant"
click at [338, 214] on select "orthodox volatile constant cheap" at bounding box center [365, 220] width 54 height 13
click at [728, 220] on select "heart limb womb brain" at bounding box center [715, 220] width 54 height 13
click at [688, 214] on select "heart limb womb brain" at bounding box center [715, 220] width 54 height 13
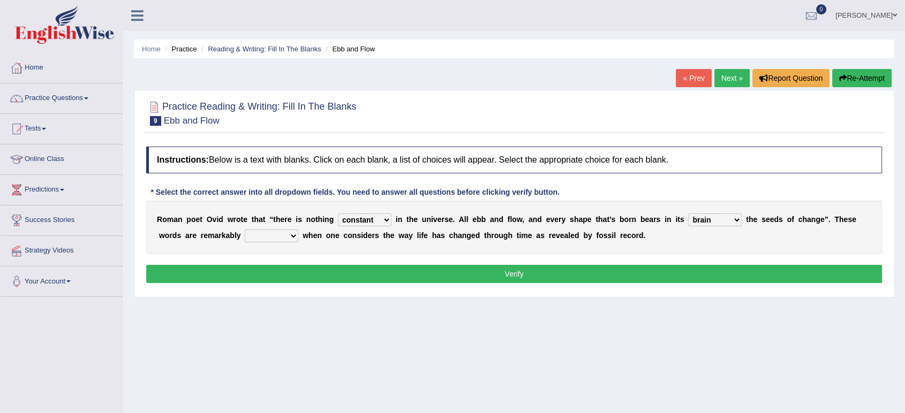
click at [736, 221] on select "heart limb womb brain" at bounding box center [715, 220] width 54 height 13
select select "womb"
click at [688, 214] on select "heart limb womb brain" at bounding box center [715, 220] width 54 height 13
click at [287, 239] on select "prevalent detached relevant dominant" at bounding box center [272, 236] width 54 height 13
select select "dominant"
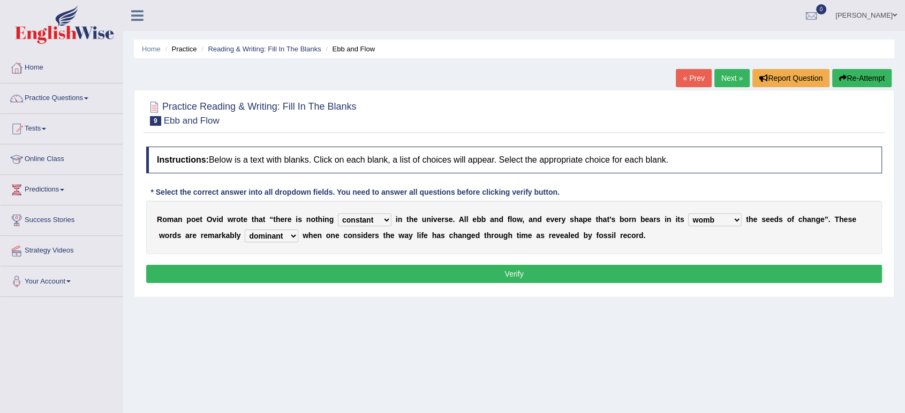
click at [245, 230] on select "prevalent detached relevant dominant" at bounding box center [272, 236] width 54 height 13
click at [457, 270] on button "Verify" at bounding box center [514, 274] width 736 height 18
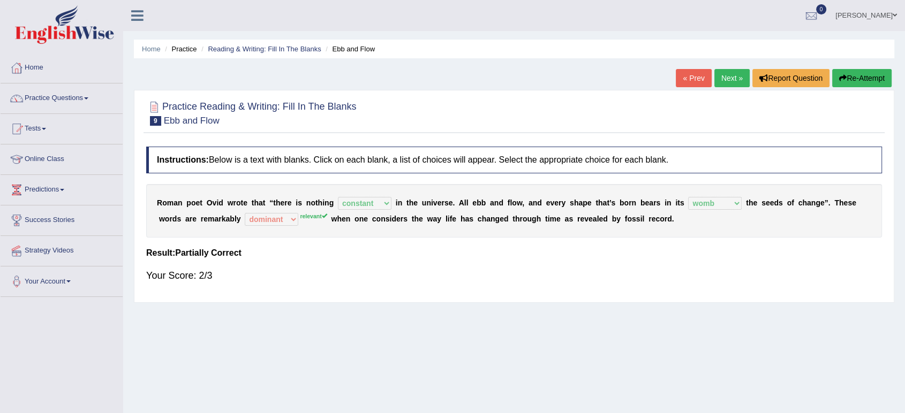
click at [735, 72] on link "Next »" at bounding box center [731, 78] width 35 height 18
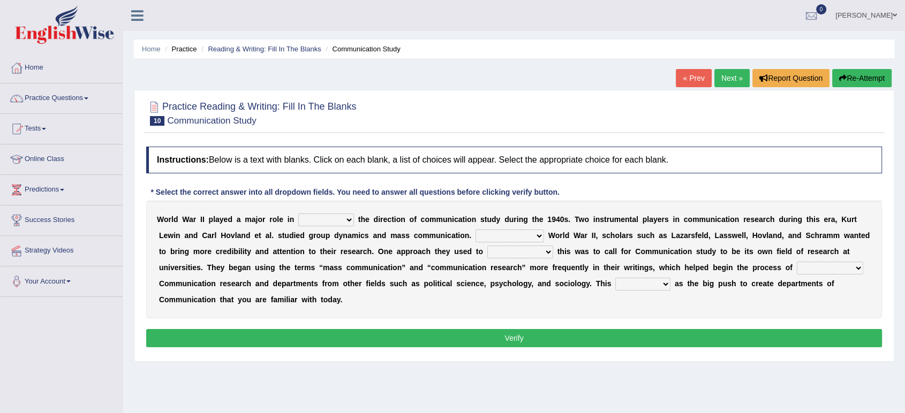
click at [329, 218] on select "shaping sharpening shunning shivering" at bounding box center [326, 220] width 56 height 13
select select "shaping"
click at [298, 214] on select "shaping sharpening shunning shivering" at bounding box center [326, 220] width 56 height 13
click at [539, 231] on select "Being followed To be followed Following Followed" at bounding box center [509, 236] width 69 height 13
select select "Being followed"
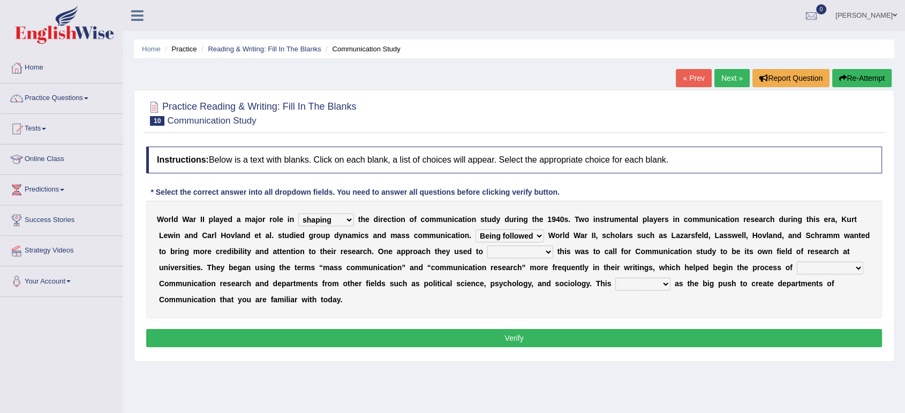
click at [475, 230] on select "Being followed To be followed Following Followed" at bounding box center [509, 236] width 69 height 13
click at [550, 256] on select "accompany accomplish acknowledge accommodate" at bounding box center [520, 252] width 66 height 13
select select "accomplish"
click at [487, 246] on select "accompany accomplish acknowledge accommodate" at bounding box center [520, 252] width 66 height 13
click at [648, 278] on select "served considered regarded provided" at bounding box center [642, 284] width 55 height 13
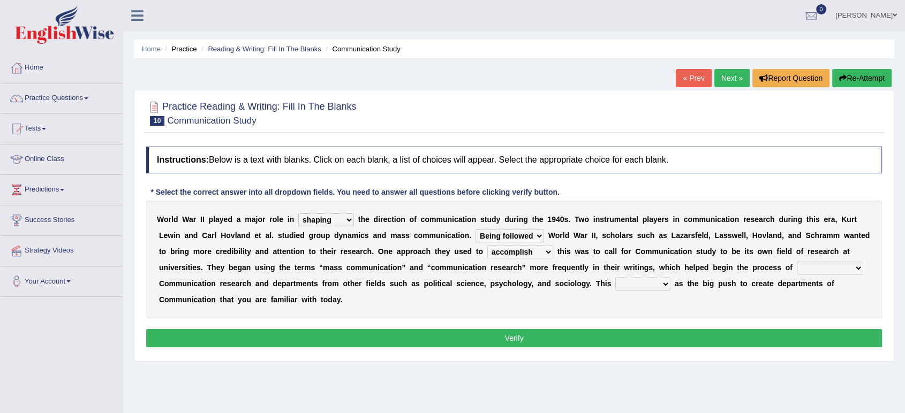
select select "considered"
click at [615, 278] on select "served considered regarded provided" at bounding box center [642, 284] width 55 height 13
click at [836, 265] on select "discharging distinguishing disputing displaying" at bounding box center [830, 268] width 66 height 13
select select "displaying"
click at [797, 262] on select "discharging distinguishing disputing displaying" at bounding box center [830, 268] width 66 height 13
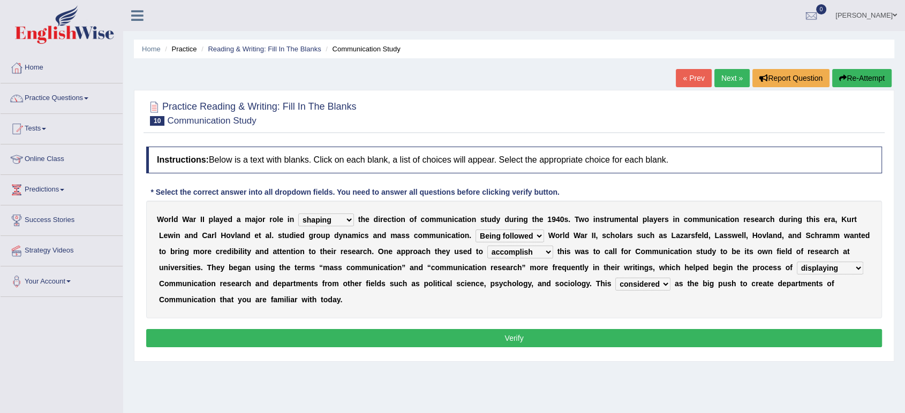
click at [803, 334] on button "Verify" at bounding box center [514, 338] width 736 height 18
